Goal: Task Accomplishment & Management: Complete application form

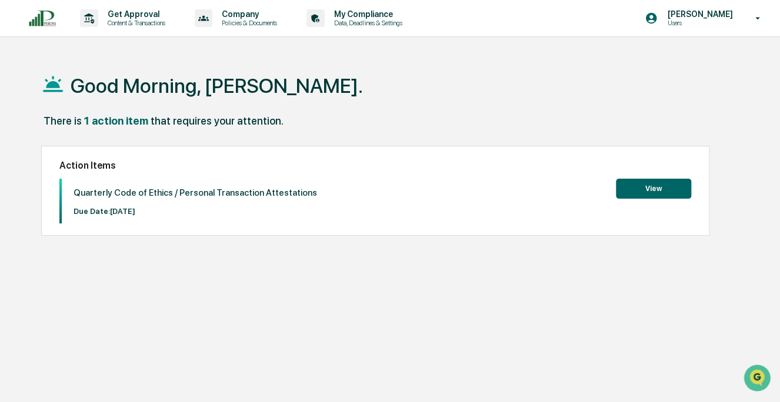
click at [650, 187] on button "View" at bounding box center [653, 189] width 75 height 20
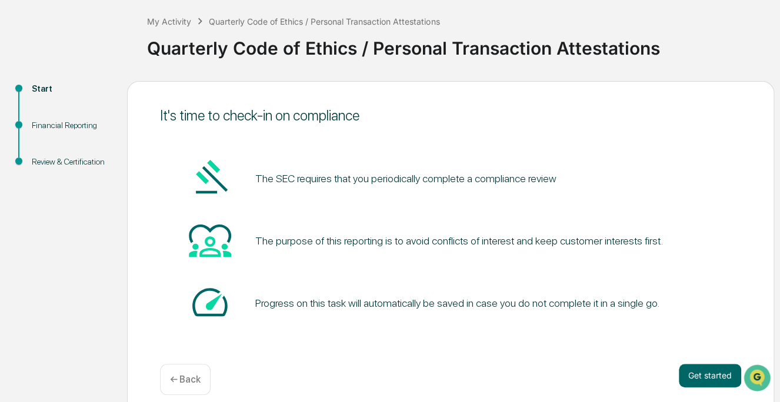
scroll to position [71, 0]
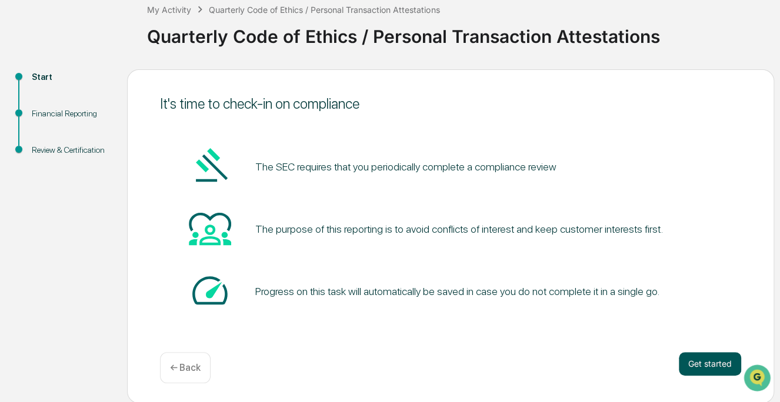
click at [705, 363] on button "Get started" at bounding box center [710, 364] width 62 height 24
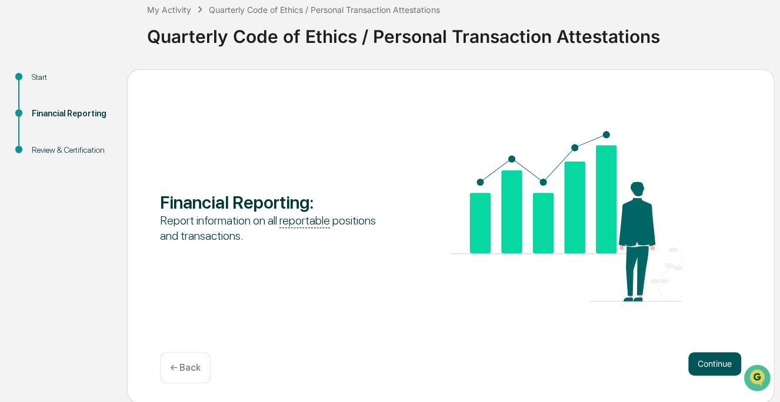
click at [705, 362] on button "Continue" at bounding box center [714, 364] width 53 height 24
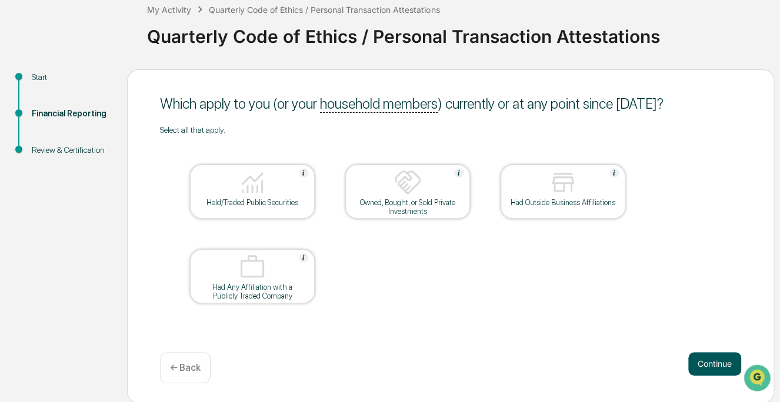
click at [702, 360] on button "Continue" at bounding box center [714, 364] width 53 height 24
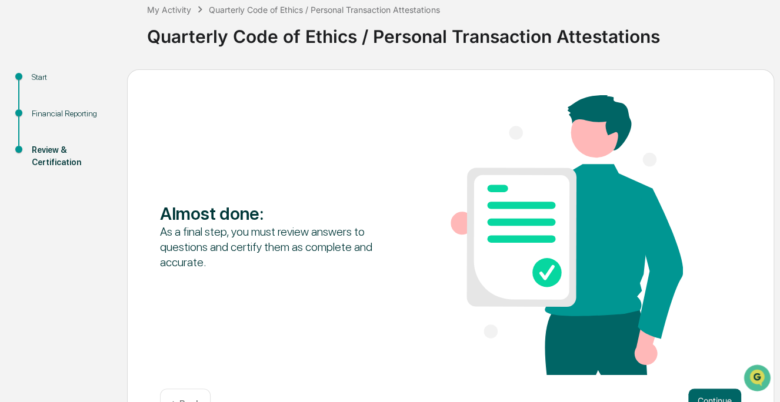
scroll to position [108, 0]
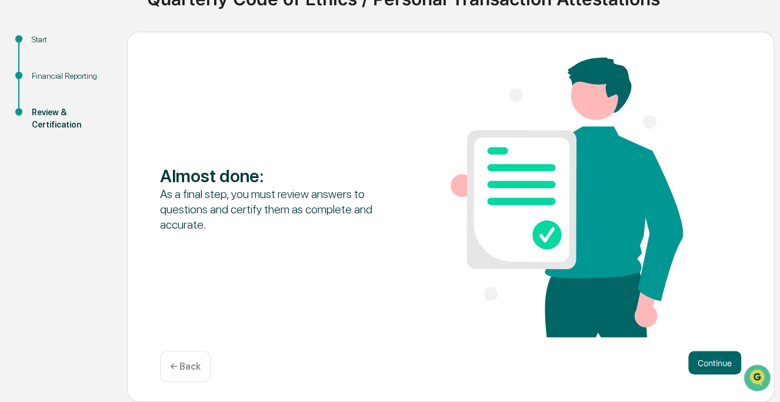
click at [197, 370] on p "← Back" at bounding box center [185, 366] width 31 height 11
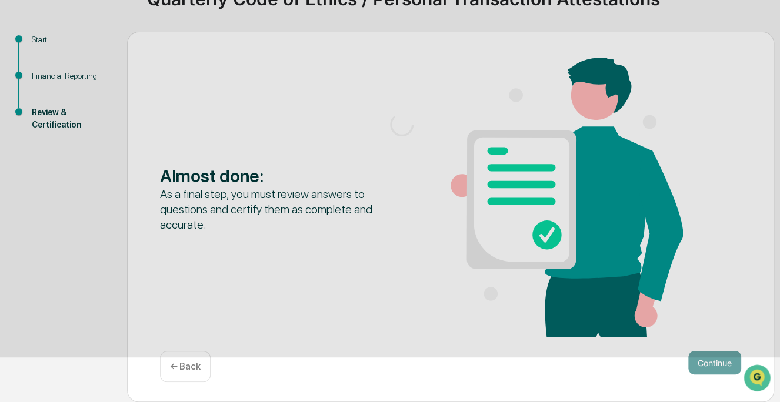
scroll to position [71, 0]
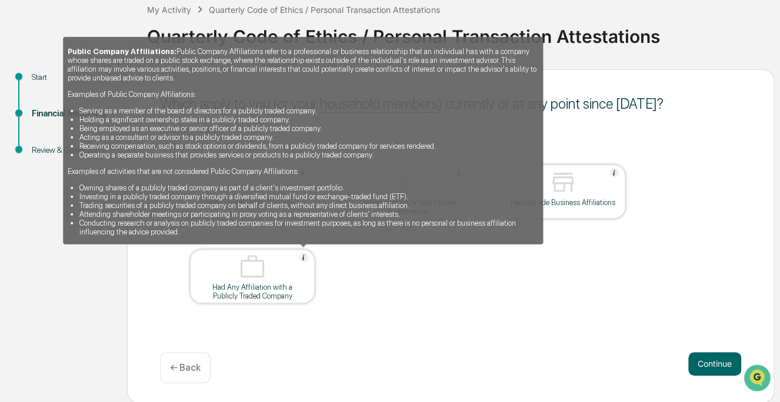
click at [304, 259] on img at bounding box center [303, 257] width 9 height 9
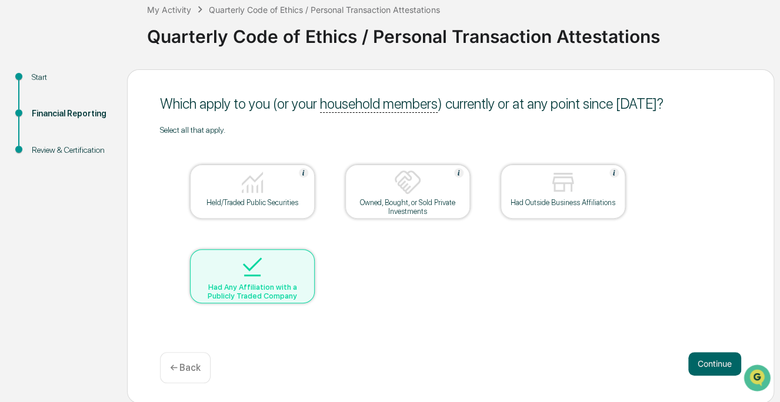
click at [303, 259] on div at bounding box center [253, 268] width 118 height 30
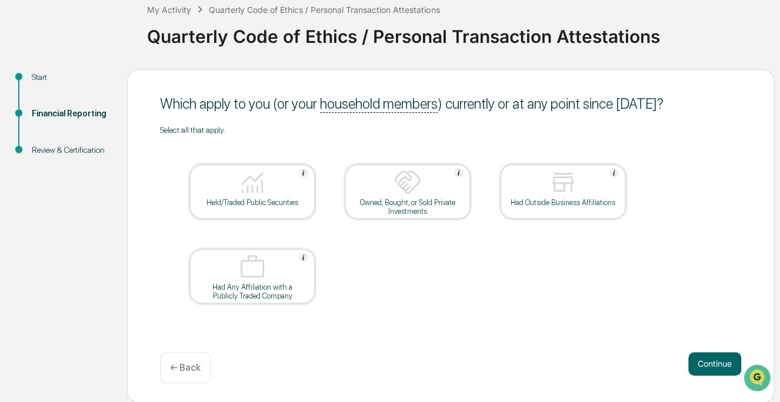
click at [251, 184] on img at bounding box center [252, 182] width 28 height 28
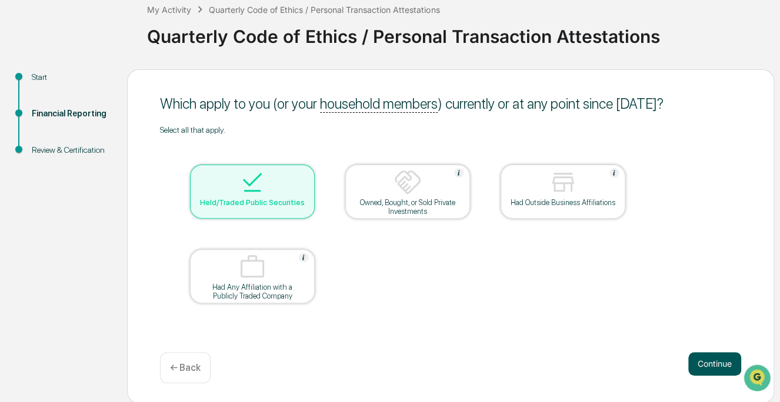
click at [707, 362] on button "Continue" at bounding box center [714, 364] width 53 height 24
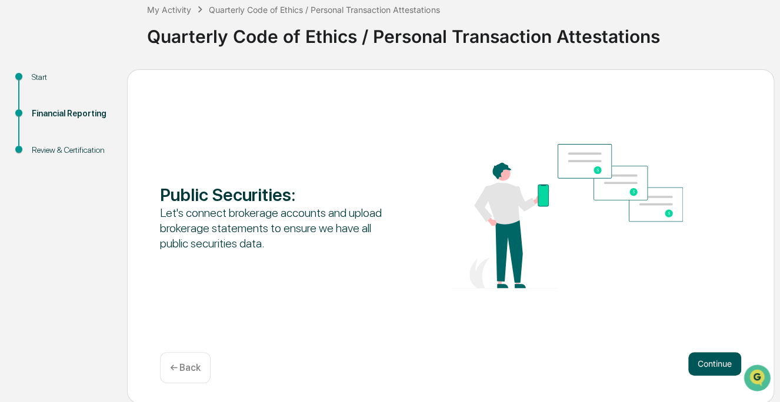
click at [714, 364] on button "Continue" at bounding box center [714, 364] width 53 height 24
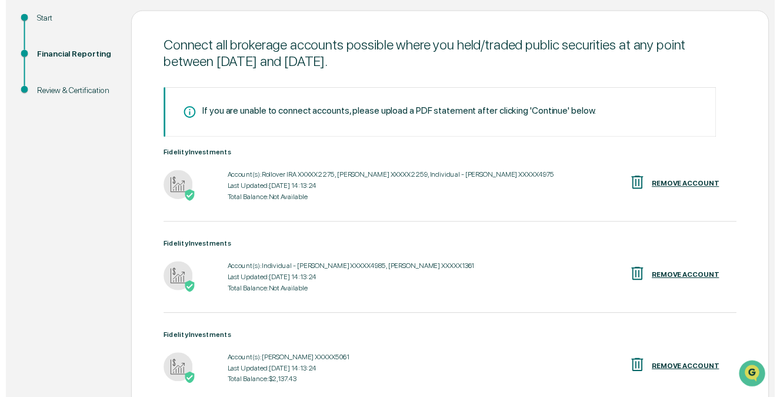
scroll to position [238, 0]
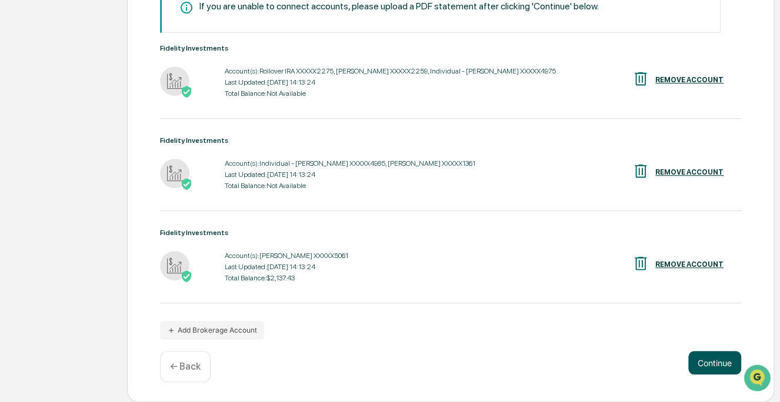
click at [717, 360] on button "Continue" at bounding box center [714, 363] width 53 height 24
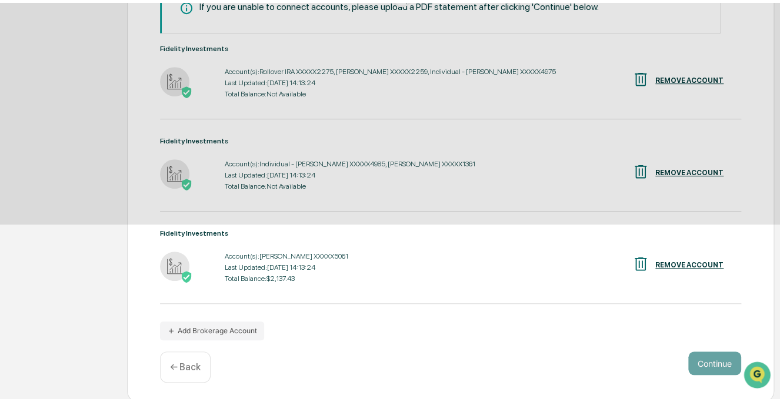
scroll to position [71, 0]
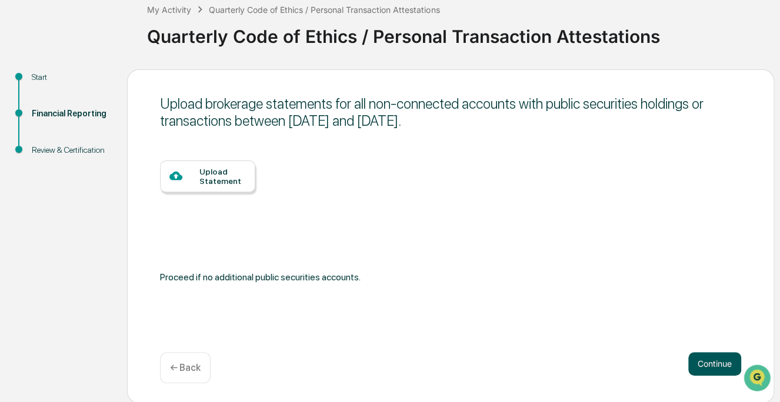
click at [717, 360] on button "Continue" at bounding box center [714, 364] width 53 height 24
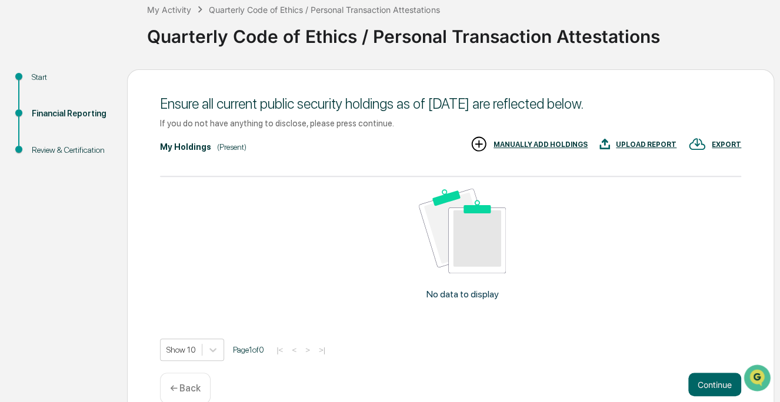
click at [197, 383] on p "← Back" at bounding box center [185, 388] width 31 height 11
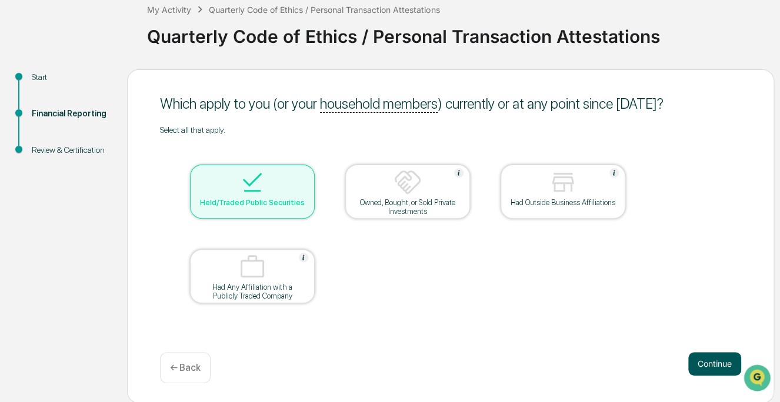
click at [698, 355] on button "Continue" at bounding box center [714, 364] width 53 height 24
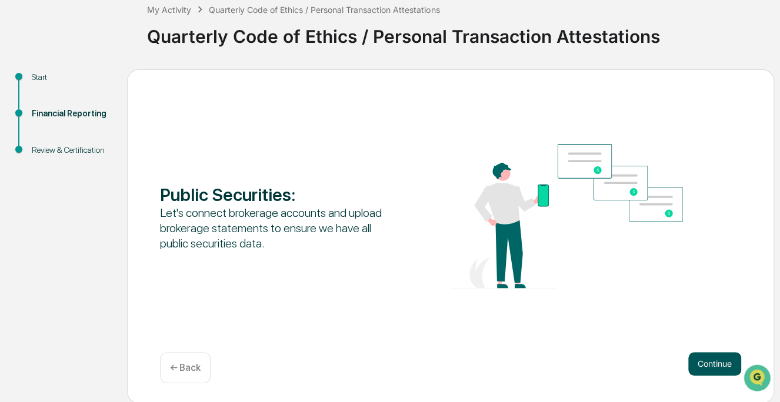
click at [710, 362] on button "Continue" at bounding box center [714, 364] width 53 height 24
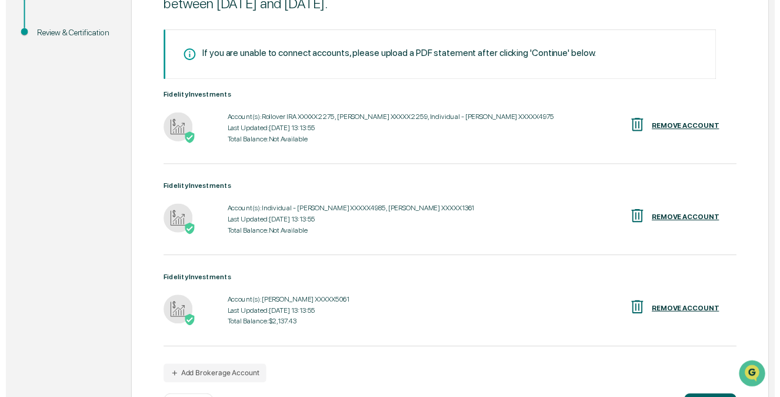
scroll to position [238, 0]
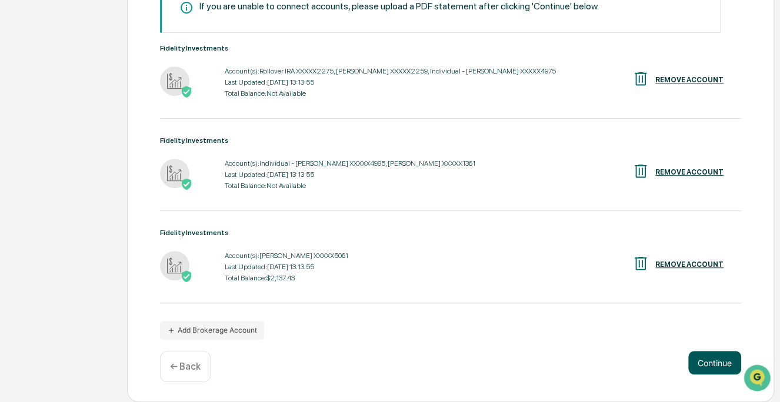
click at [711, 360] on button "Continue" at bounding box center [714, 363] width 53 height 24
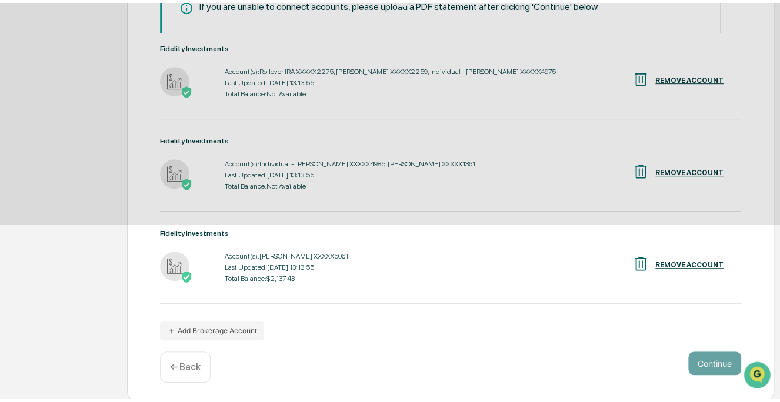
scroll to position [71, 0]
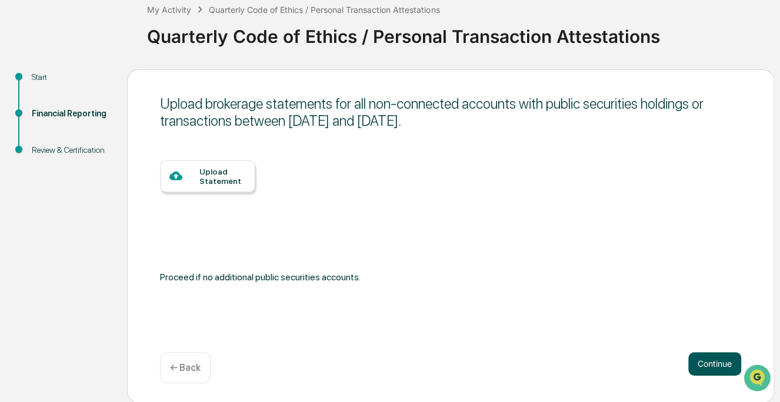
click at [708, 362] on button "Continue" at bounding box center [714, 364] width 53 height 24
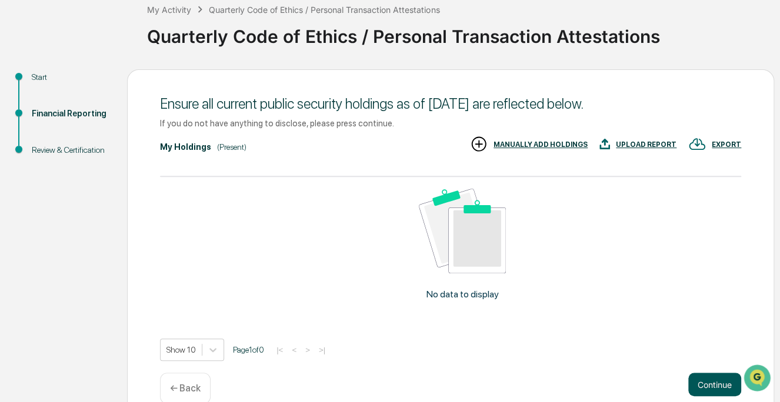
click at [715, 381] on button "Continue" at bounding box center [714, 385] width 53 height 24
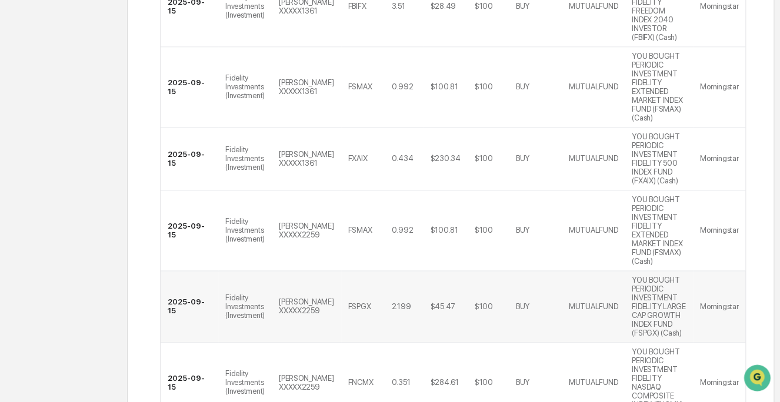
scroll to position [591, 0]
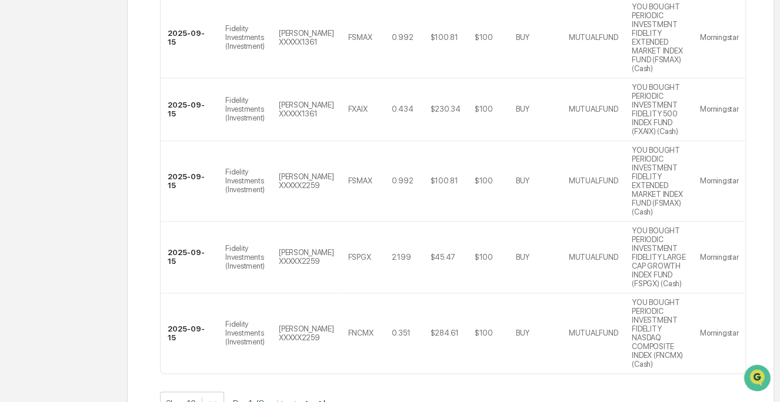
click at [326, 398] on button ">|" at bounding box center [322, 403] width 14 height 10
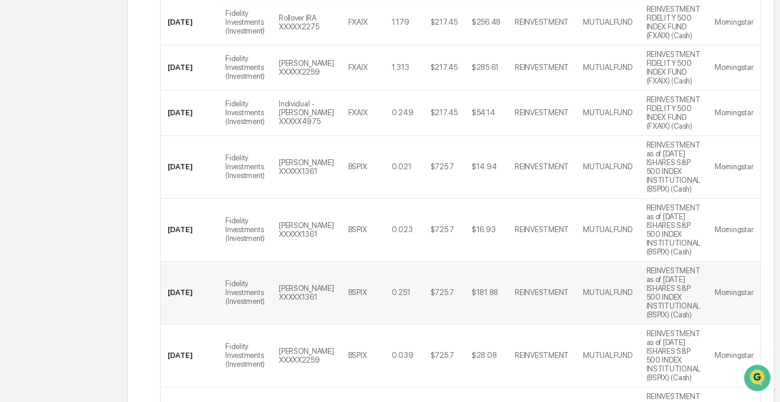
scroll to position [500, 0]
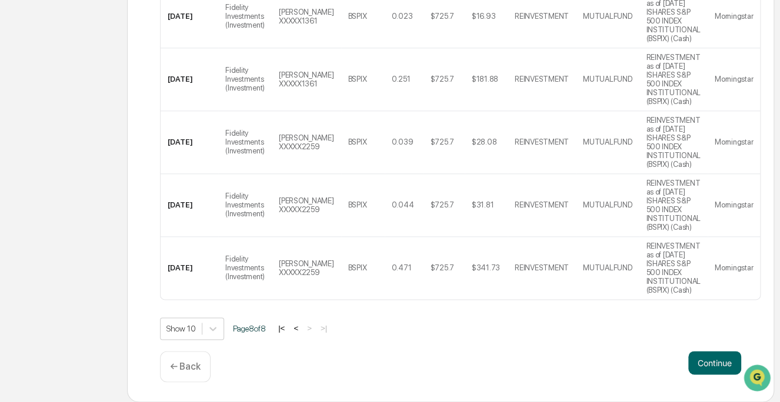
click at [301, 326] on button "<" at bounding box center [296, 329] width 12 height 10
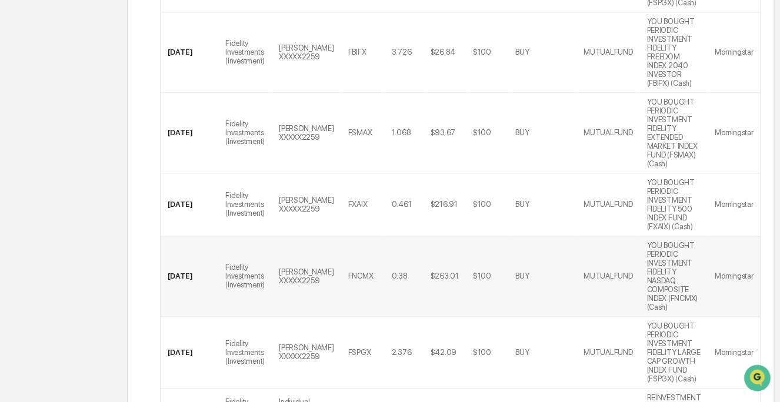
scroll to position [644, 0]
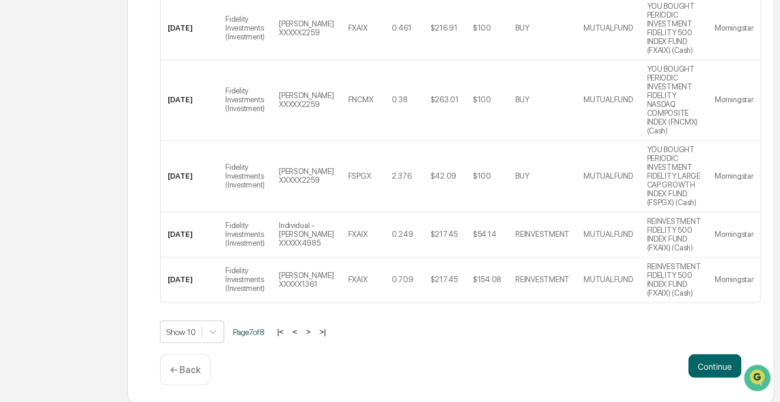
click at [300, 327] on button "<" at bounding box center [295, 332] width 12 height 10
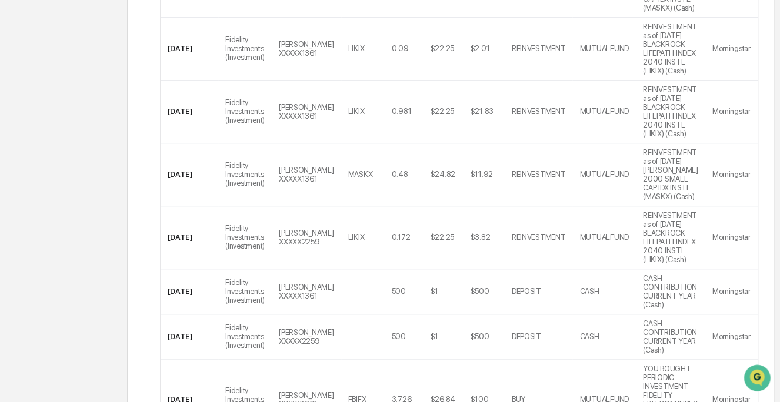
scroll to position [608, 0]
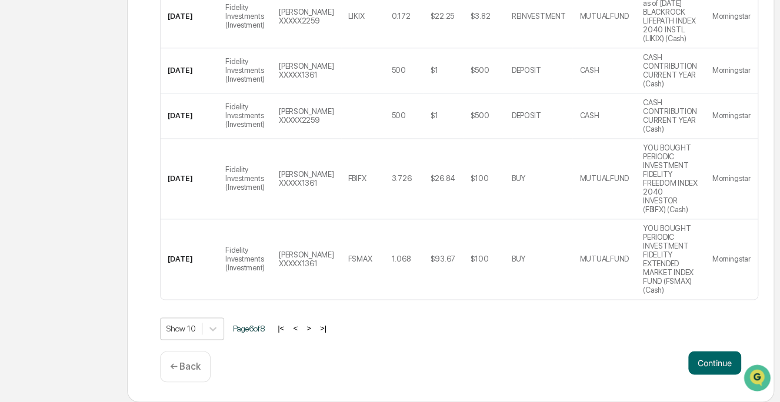
click at [299, 327] on button "<" at bounding box center [295, 329] width 12 height 10
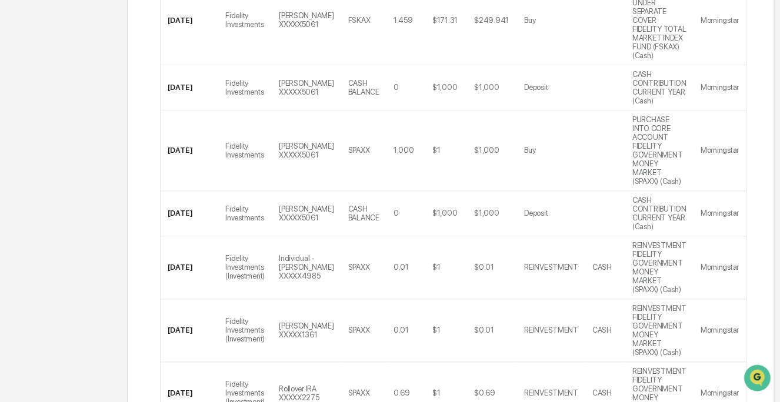
scroll to position [546, 0]
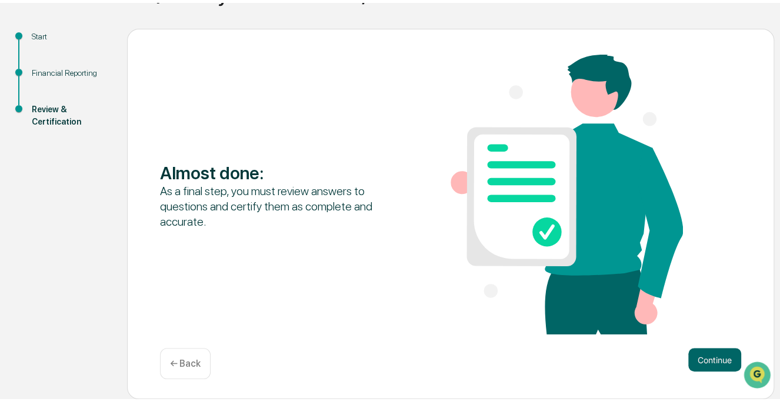
scroll to position [108, 0]
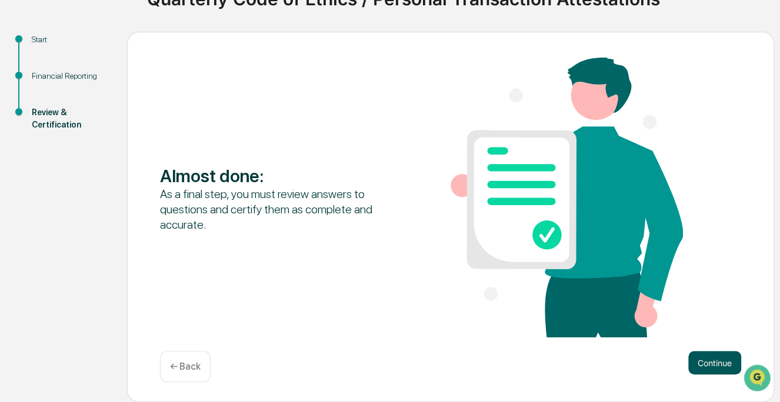
click at [725, 363] on button "Continue" at bounding box center [714, 363] width 53 height 24
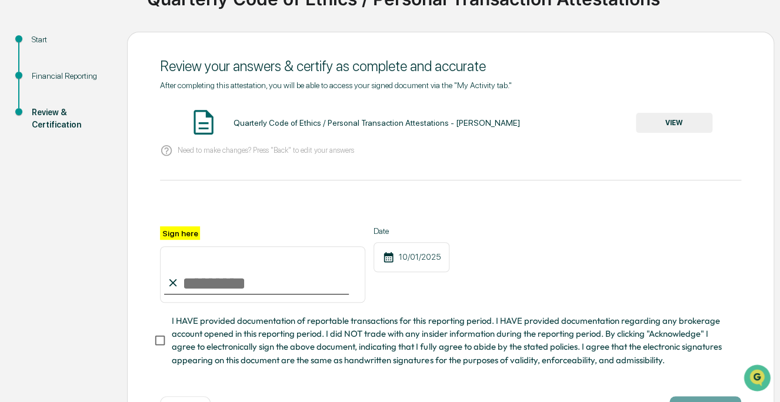
click at [200, 285] on input "Sign here" at bounding box center [262, 275] width 205 height 56
type input "**********"
click at [660, 122] on button "VIEW" at bounding box center [674, 123] width 76 height 20
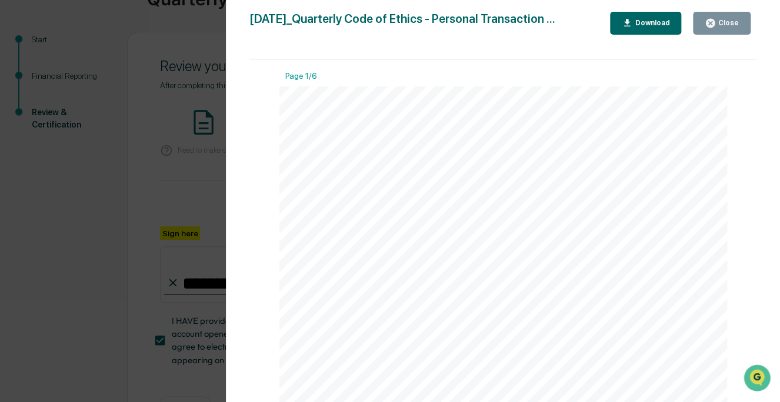
click at [711, 21] on icon "button" at bounding box center [710, 23] width 11 height 11
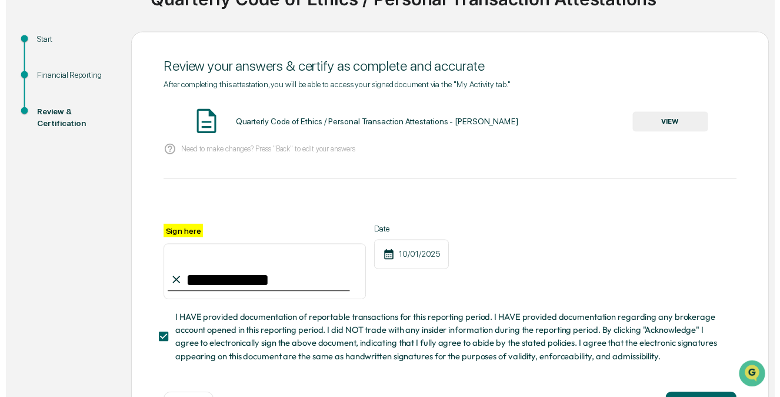
scroll to position [158, 0]
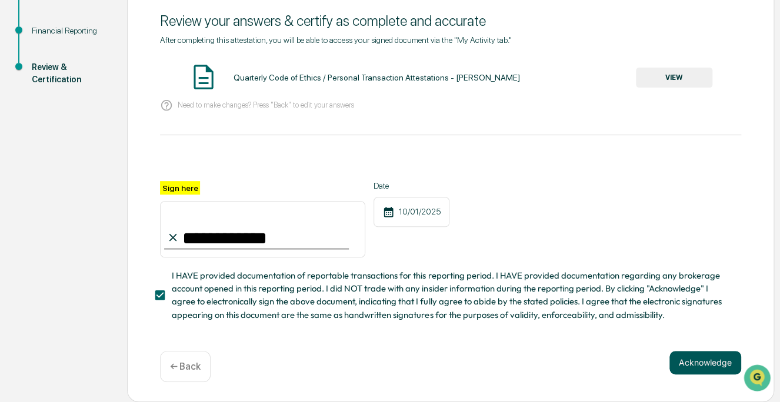
click at [694, 361] on button "Acknowledge" at bounding box center [706, 363] width 72 height 24
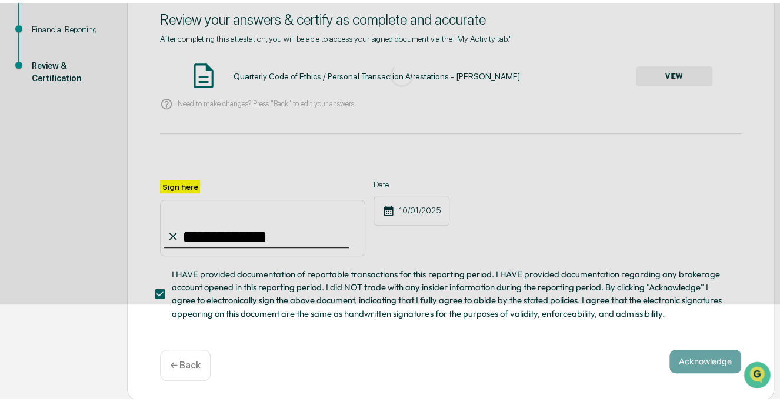
scroll to position [71, 0]
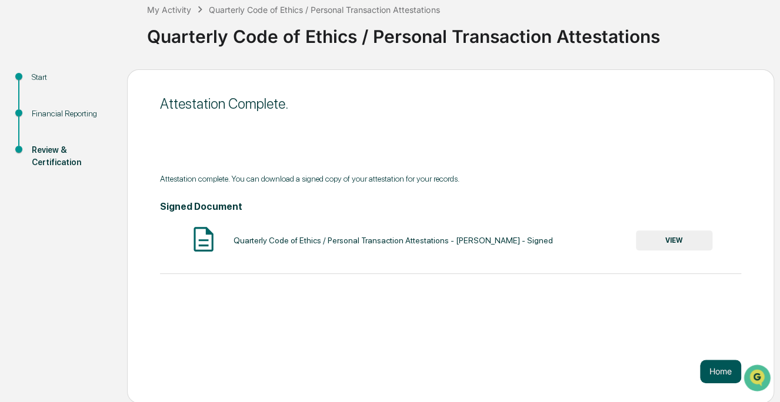
click at [720, 369] on button "Home" at bounding box center [720, 372] width 41 height 24
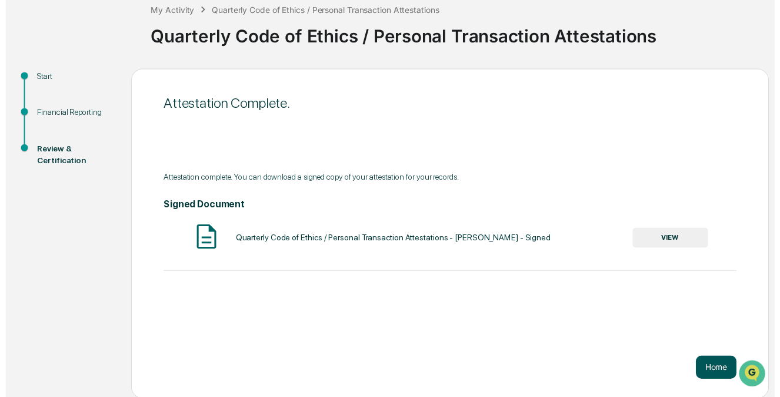
scroll to position [56, 0]
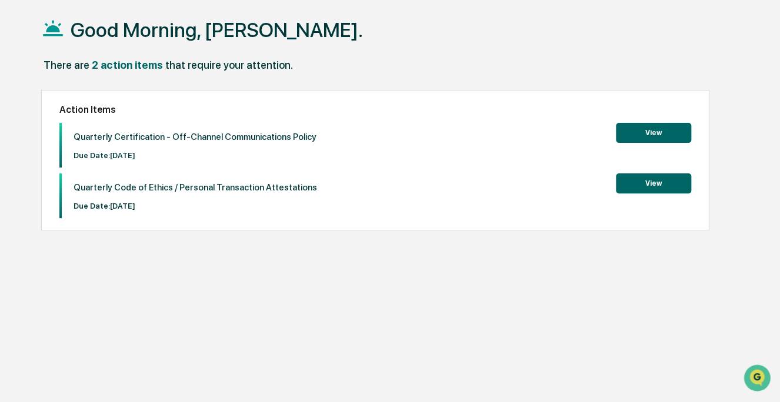
click at [652, 134] on button "View" at bounding box center [653, 133] width 75 height 20
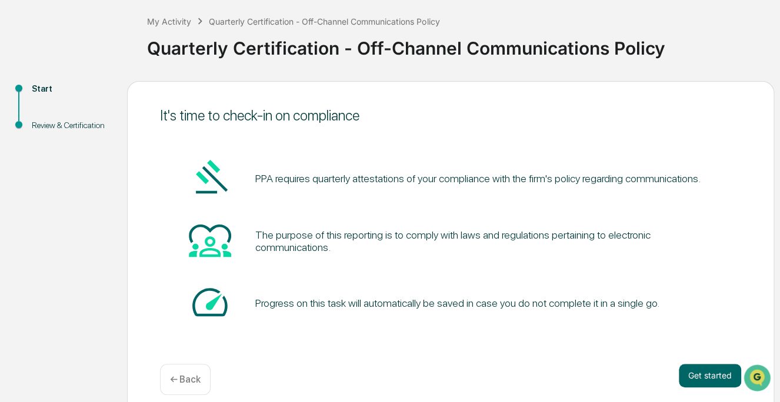
scroll to position [71, 0]
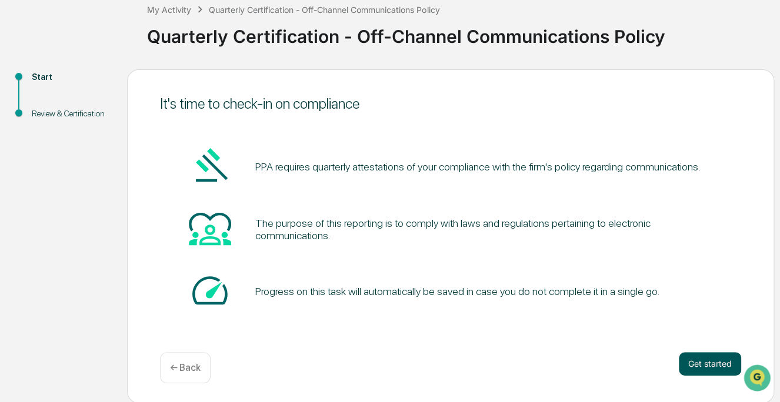
click at [698, 365] on button "Get started" at bounding box center [710, 364] width 62 height 24
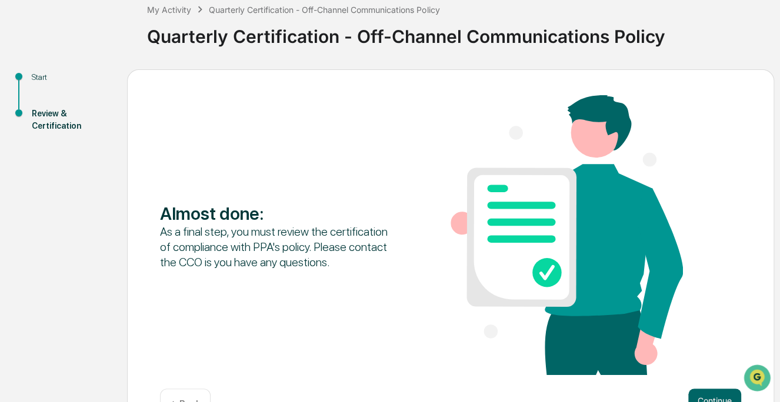
scroll to position [108, 0]
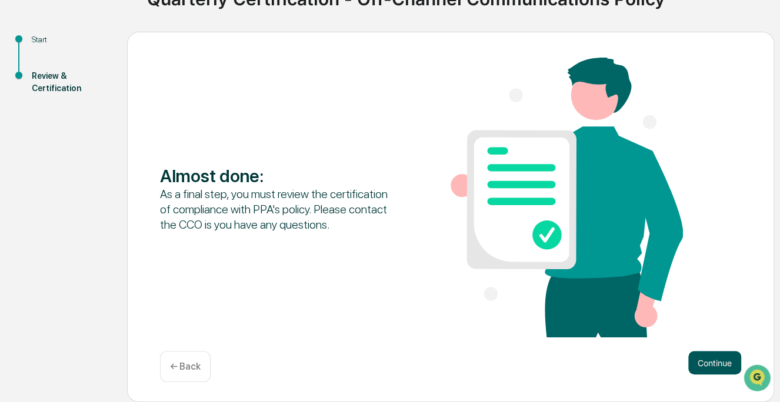
click at [716, 362] on button "Continue" at bounding box center [714, 363] width 53 height 24
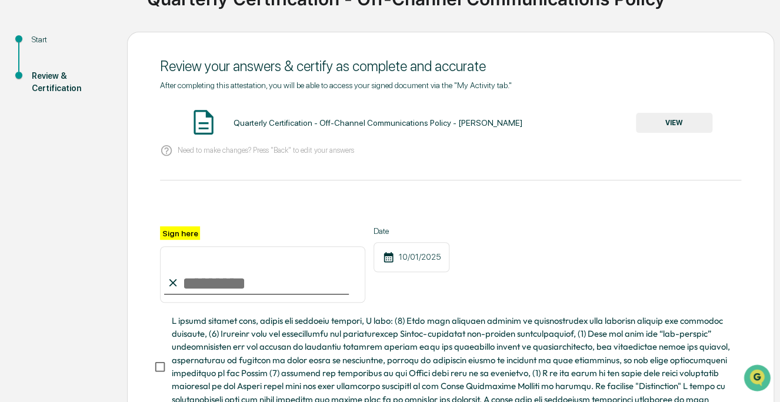
click at [669, 121] on button "VIEW" at bounding box center [674, 123] width 76 height 20
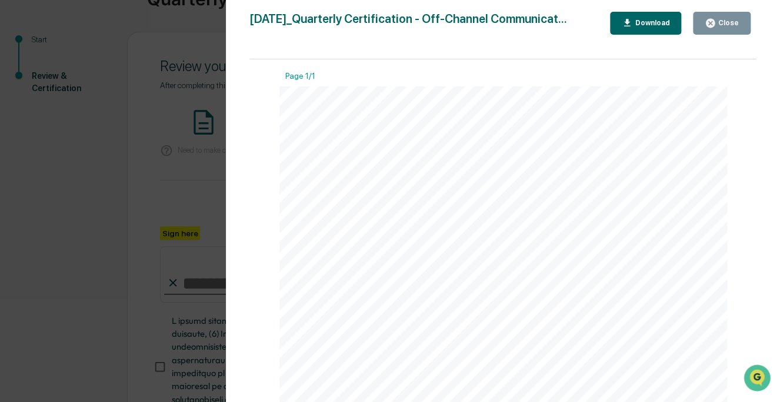
click at [718, 21] on div "Close" at bounding box center [722, 23] width 34 height 11
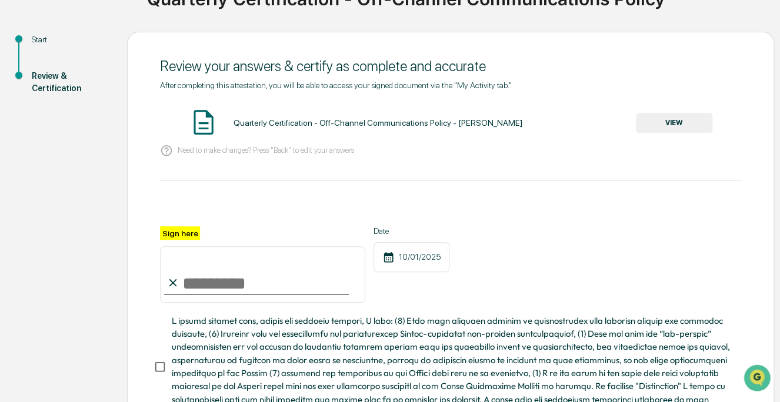
click at [229, 290] on input "Sign here" at bounding box center [262, 275] width 205 height 56
type input "**********"
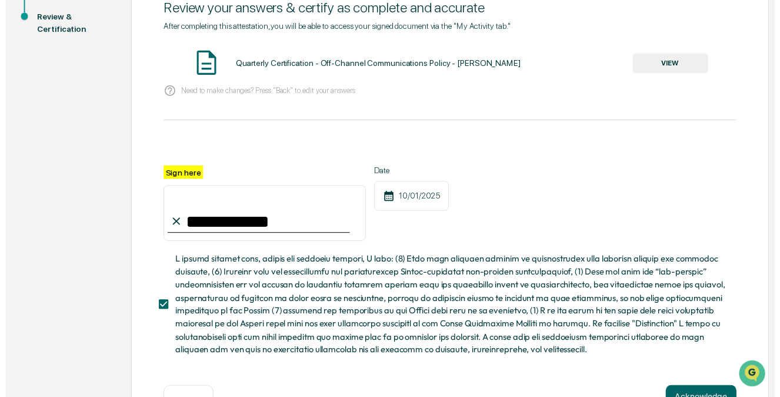
scroll to position [209, 0]
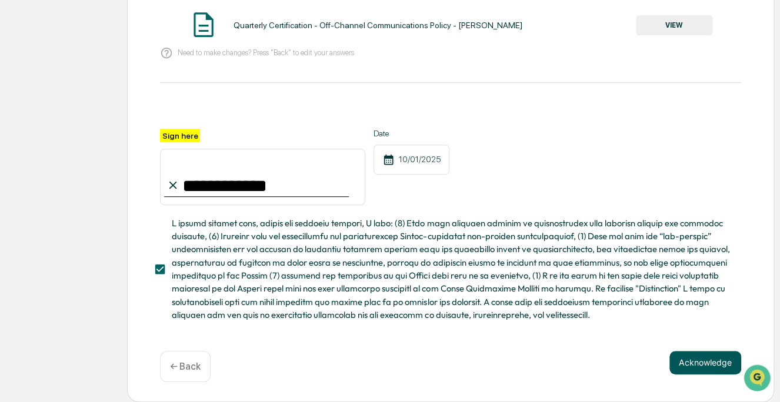
click at [688, 360] on button "Acknowledge" at bounding box center [706, 363] width 72 height 24
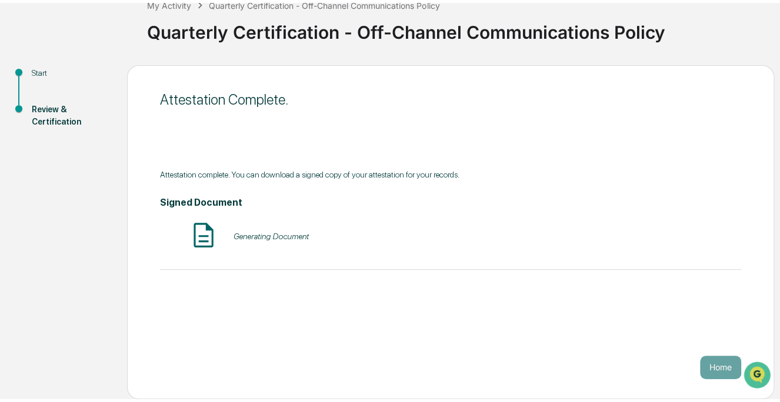
scroll to position [71, 0]
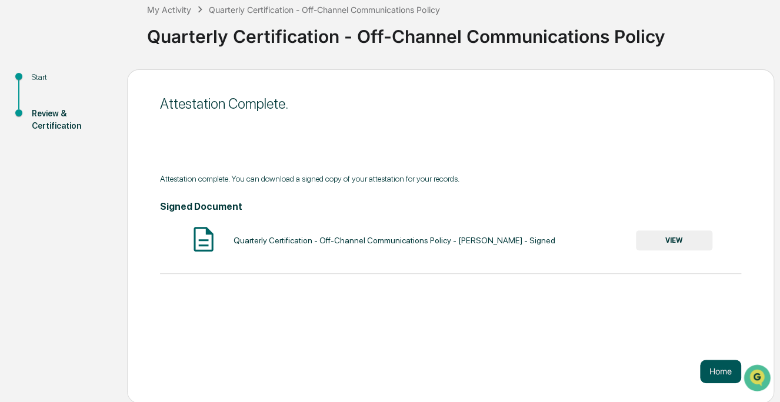
click at [711, 368] on button "Home" at bounding box center [720, 372] width 41 height 24
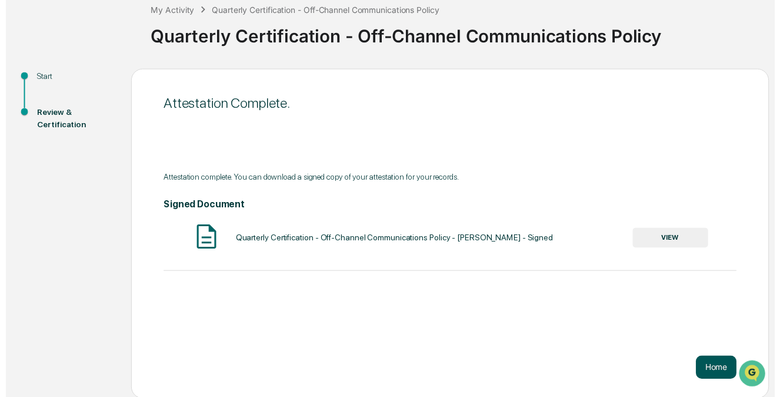
scroll to position [56, 0]
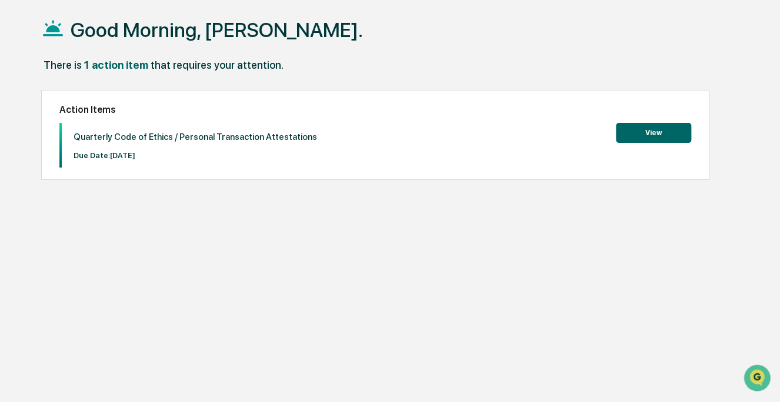
click at [647, 132] on button "View" at bounding box center [653, 133] width 75 height 20
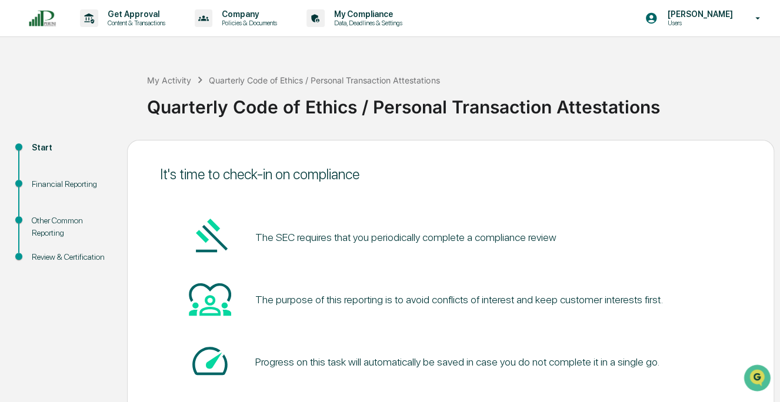
scroll to position [59, 0]
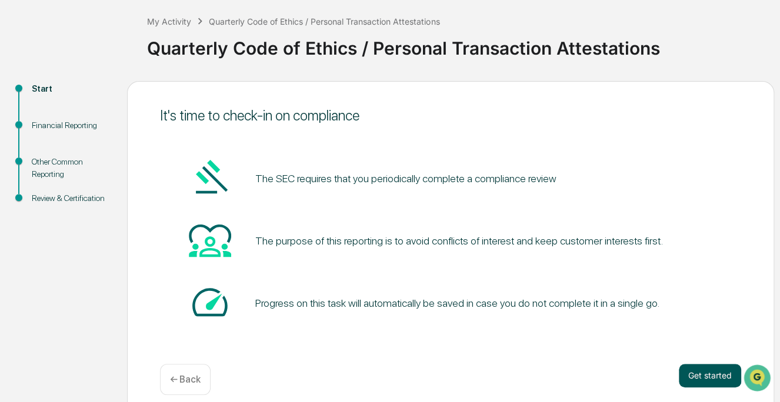
click at [704, 377] on button "Get started" at bounding box center [710, 376] width 62 height 24
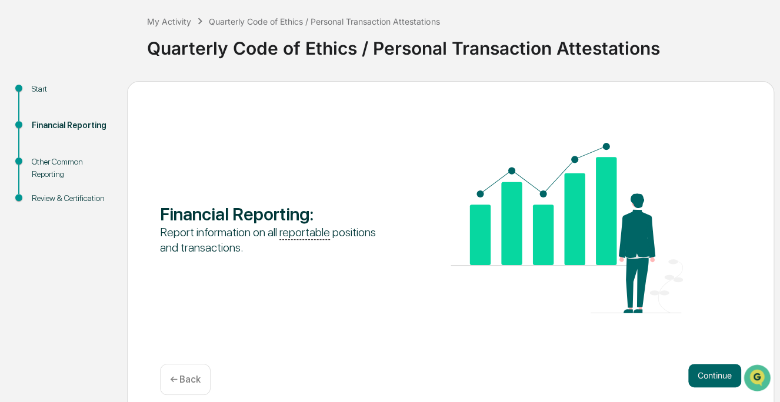
scroll to position [71, 0]
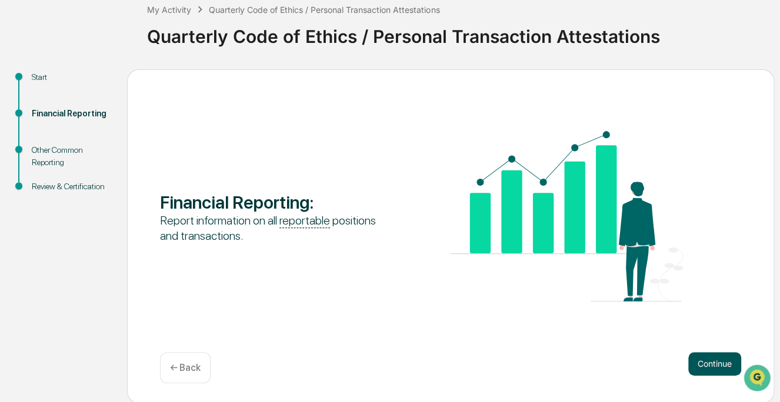
click at [711, 364] on button "Continue" at bounding box center [714, 364] width 53 height 24
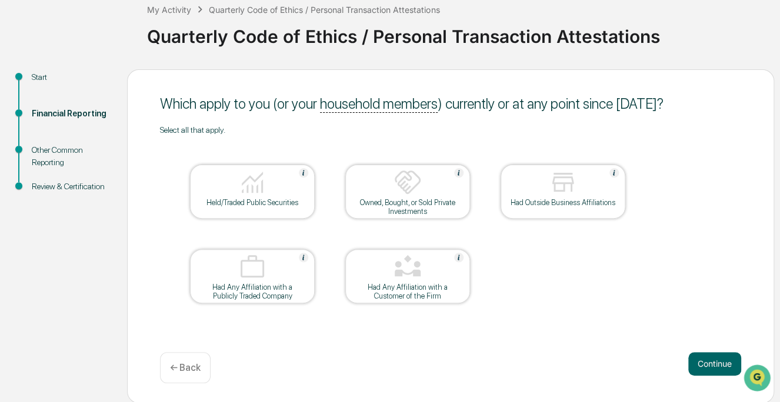
click at [280, 181] on div at bounding box center [253, 183] width 118 height 30
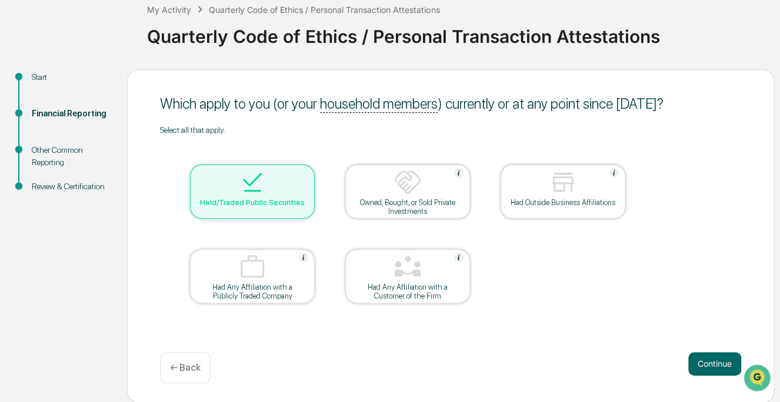
click at [288, 192] on div at bounding box center [253, 183] width 118 height 30
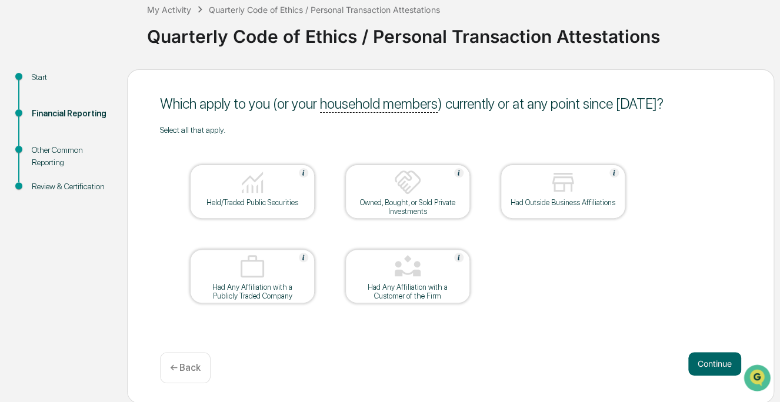
click at [272, 172] on div at bounding box center [253, 183] width 118 height 30
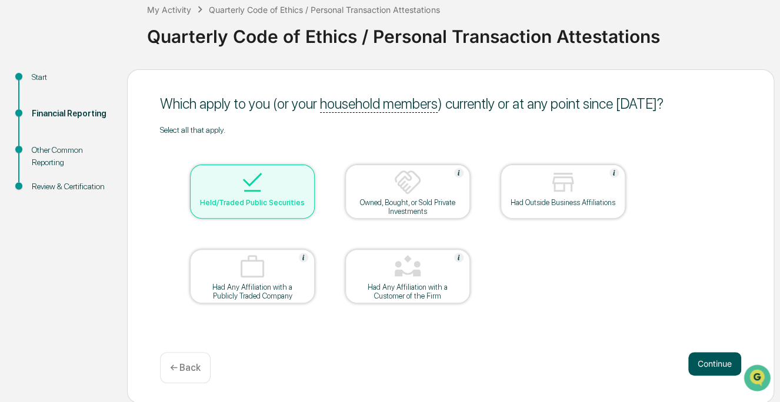
click at [697, 359] on button "Continue" at bounding box center [714, 364] width 53 height 24
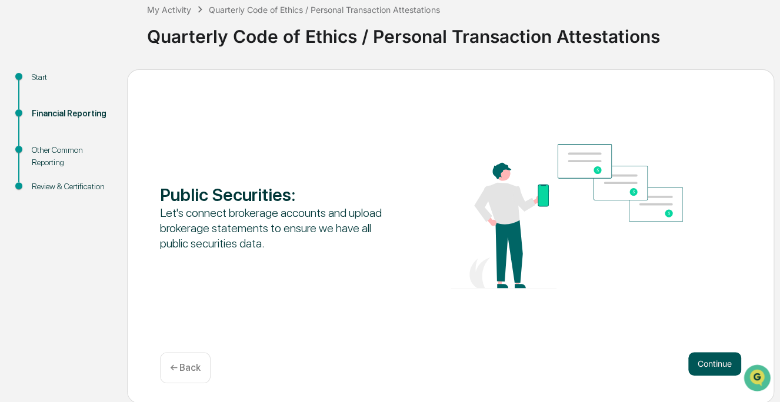
click at [711, 366] on button "Continue" at bounding box center [714, 364] width 53 height 24
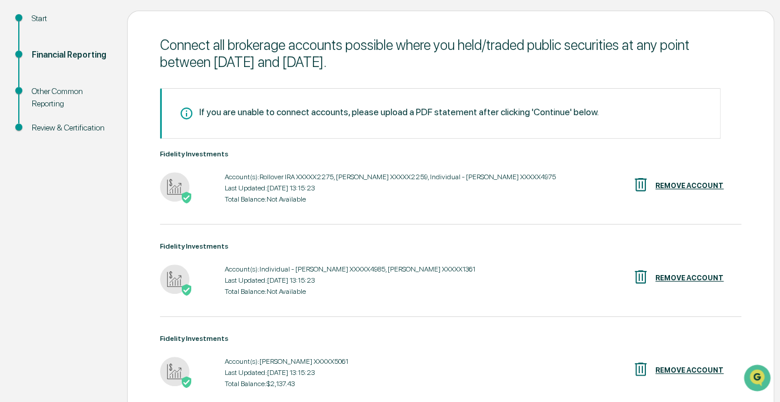
scroll to position [188, 0]
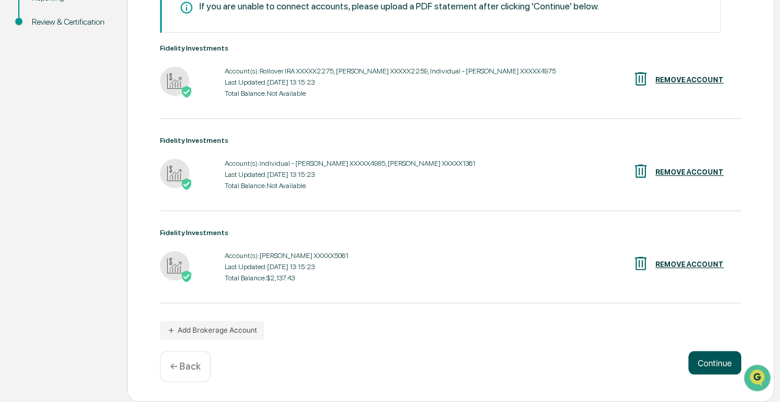
click at [708, 360] on button "Continue" at bounding box center [714, 363] width 53 height 24
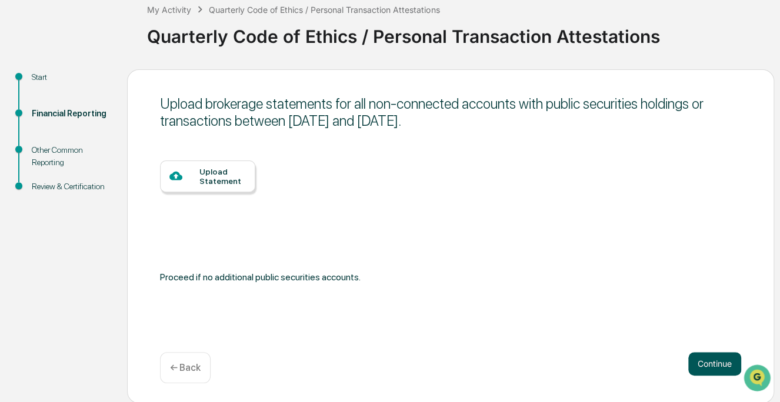
click at [708, 360] on button "Continue" at bounding box center [714, 364] width 53 height 24
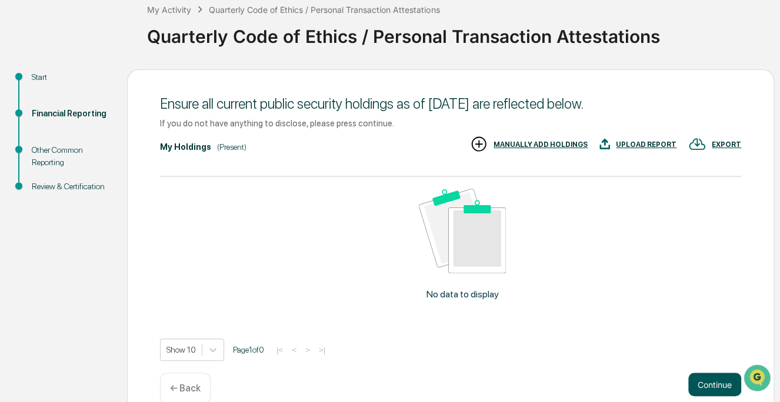
click at [711, 383] on button "Continue" at bounding box center [714, 385] width 53 height 24
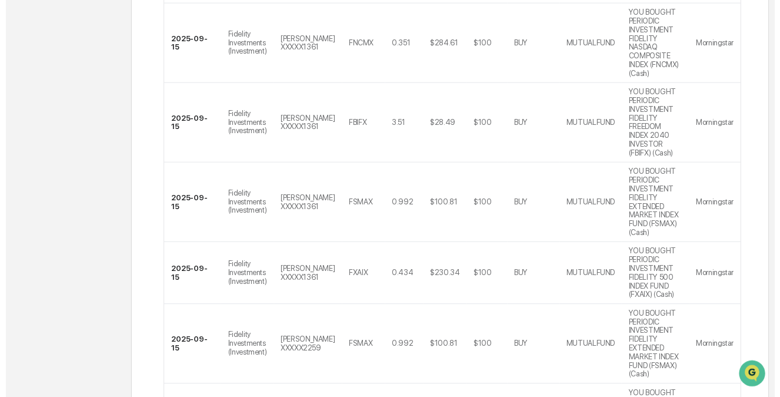
scroll to position [591, 0]
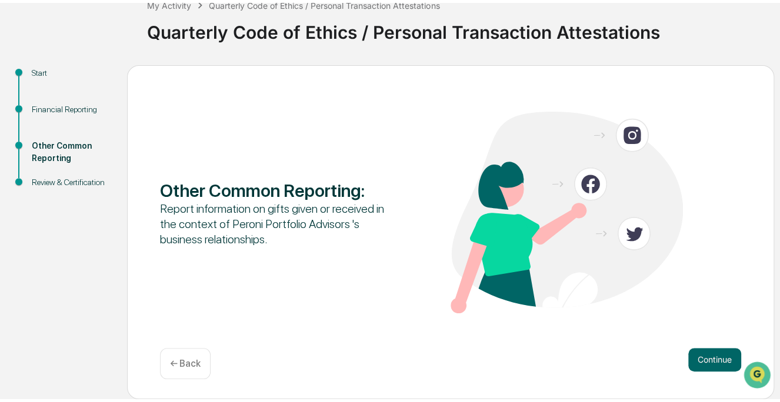
scroll to position [71, 0]
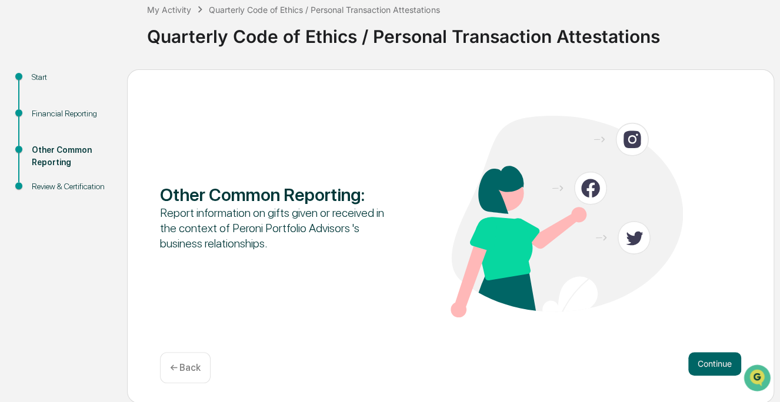
click at [705, 360] on button "Continue" at bounding box center [714, 364] width 53 height 24
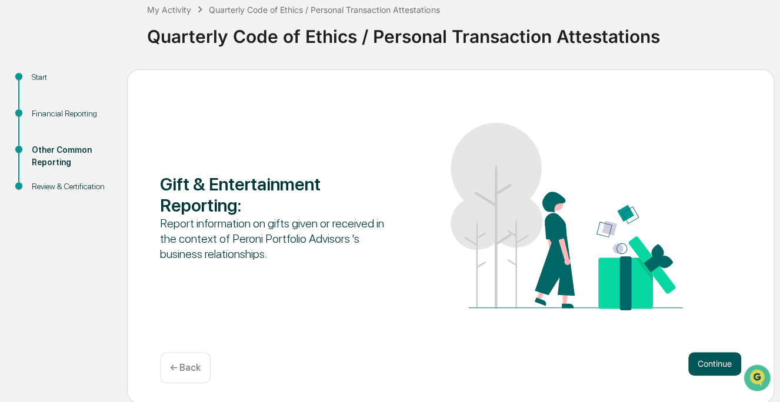
click at [705, 361] on button "Continue" at bounding box center [714, 364] width 53 height 24
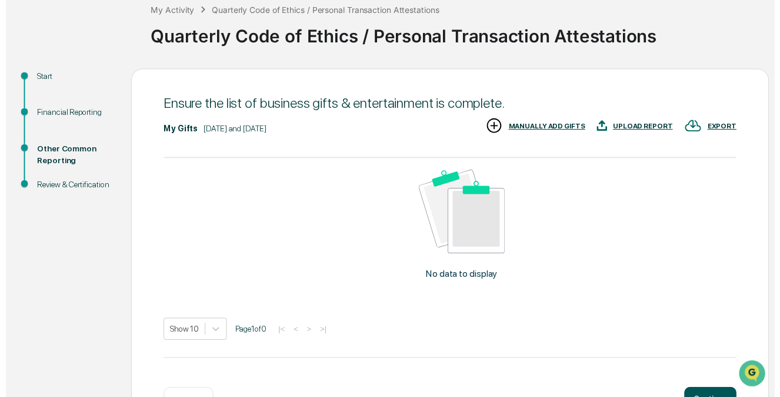
scroll to position [111, 0]
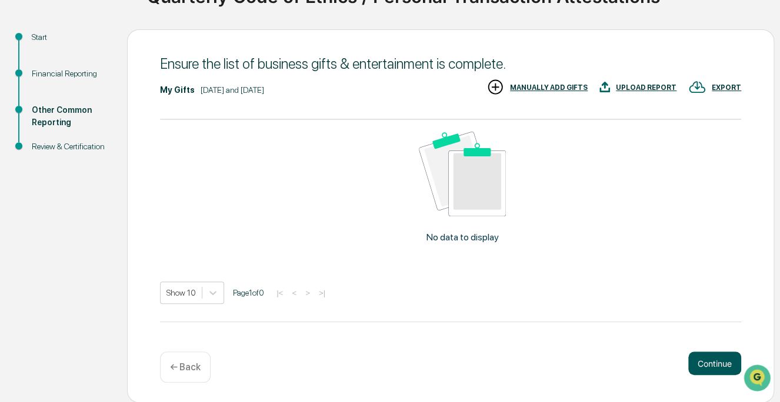
click at [711, 364] on button "Continue" at bounding box center [714, 364] width 53 height 24
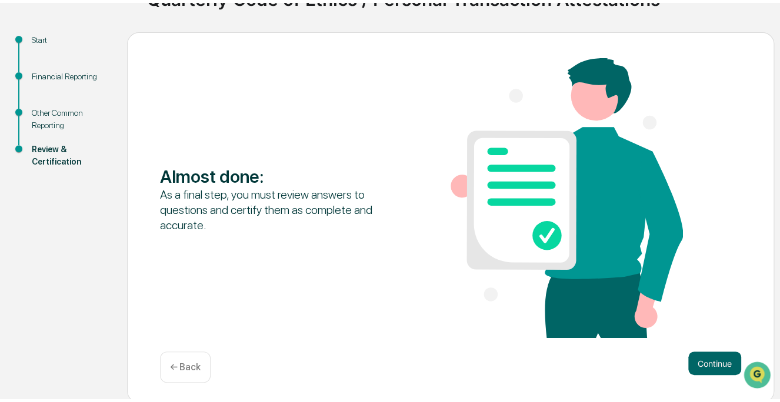
scroll to position [108, 0]
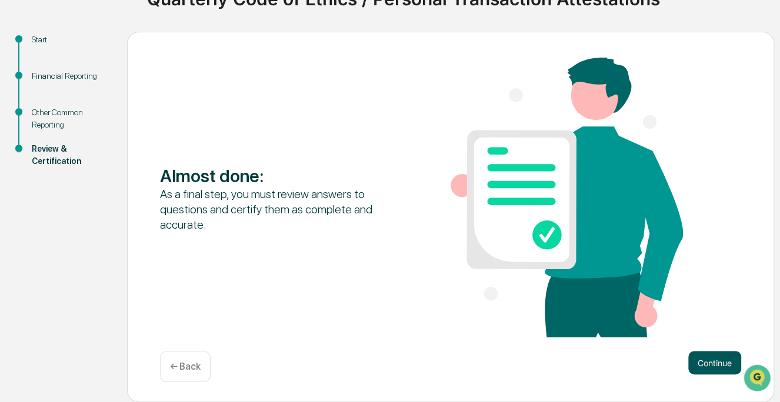
click at [713, 361] on button "Continue" at bounding box center [714, 363] width 53 height 24
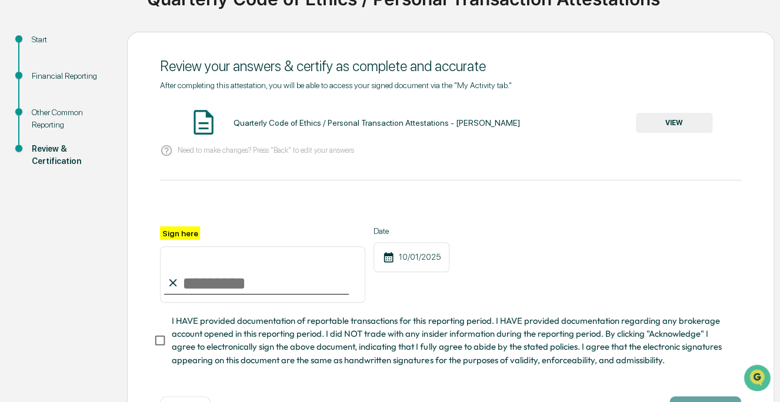
click at [209, 287] on input "Sign here" at bounding box center [262, 275] width 205 height 56
type input "**********"
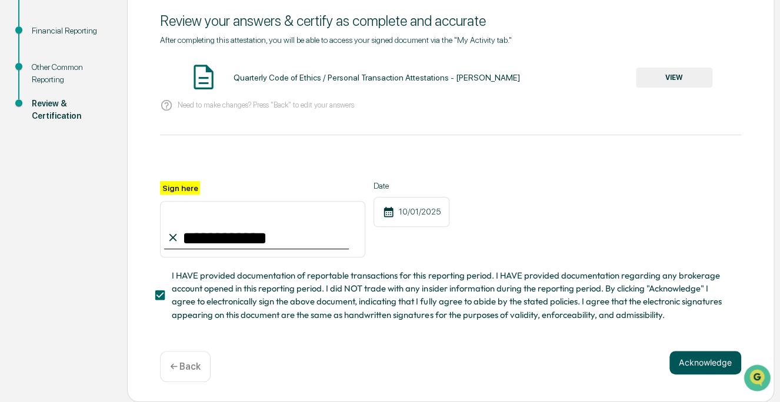
click at [704, 361] on button "Acknowledge" at bounding box center [706, 363] width 72 height 24
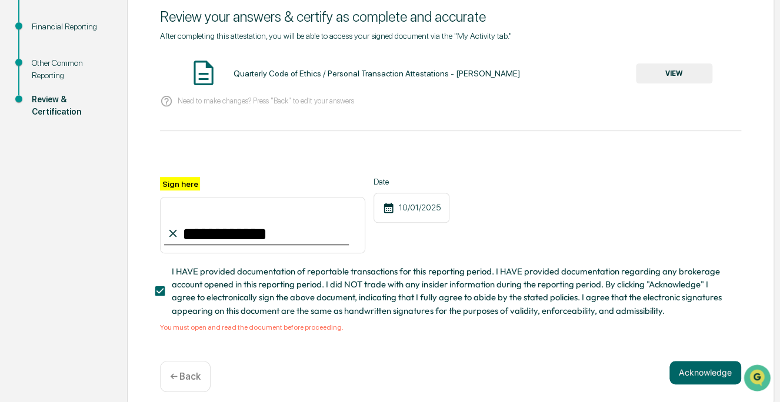
click at [665, 74] on button "VIEW" at bounding box center [674, 74] width 76 height 20
